Goal: Information Seeking & Learning: Compare options

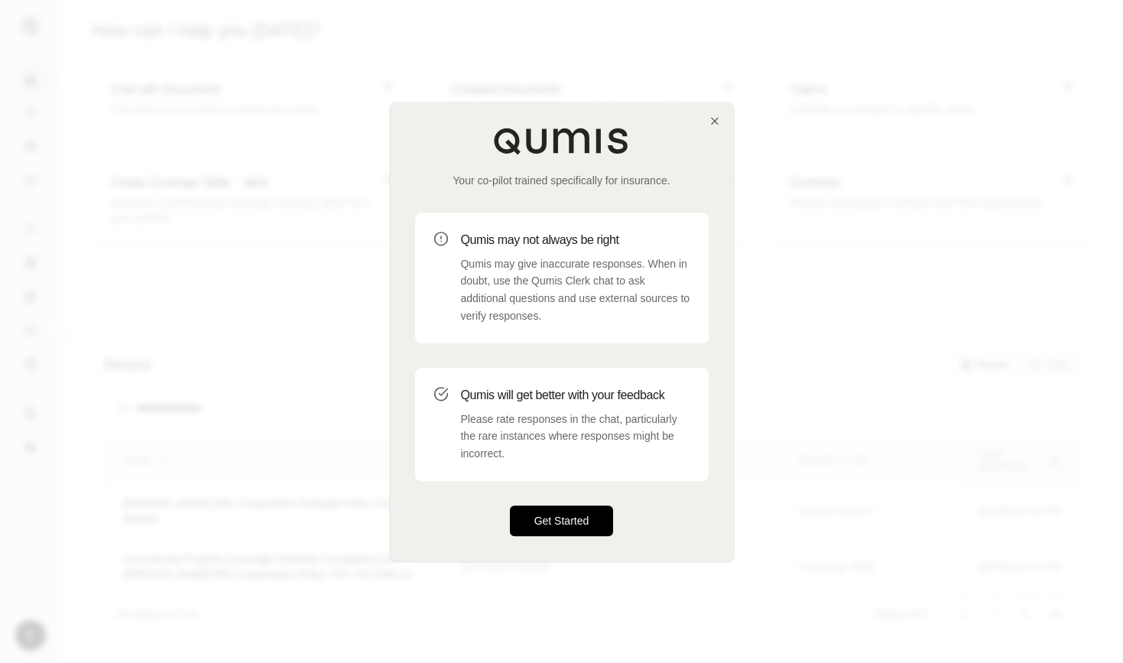
click at [573, 515] on button "Get Started" at bounding box center [562, 520] width 104 height 31
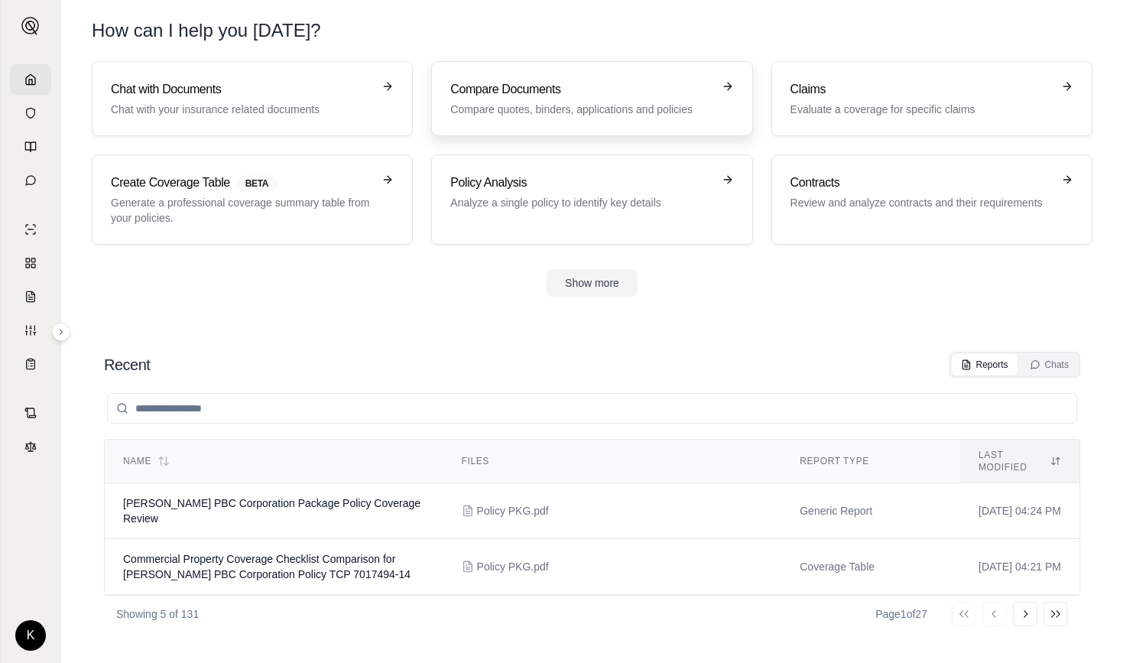
click at [524, 99] on div "Compare Documents Compare quotes, binders, applications and policies" at bounding box center [580, 98] width 261 height 37
click at [599, 287] on button "Show more" at bounding box center [592, 283] width 91 height 28
